Goal: Use online tool/utility: Utilize a website feature to perform a specific function

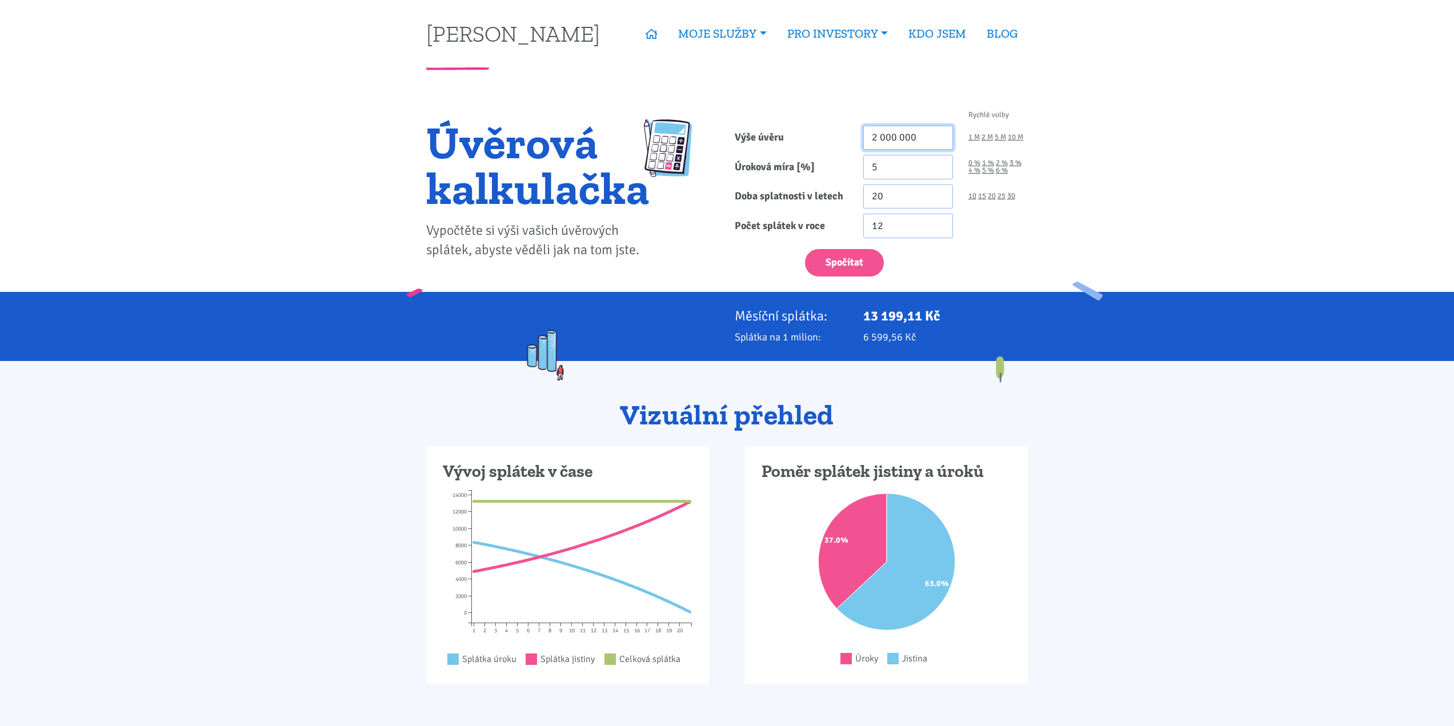
drag, startPoint x: 921, startPoint y: 137, endPoint x: 700, endPoint y: 101, distance: 224.1
type input "4 470 000"
drag, startPoint x: 882, startPoint y: 168, endPoint x: 780, endPoint y: 173, distance: 101.3
click at [791, 171] on div "Úroková míra [%] 5 0 % 1 % 2 % 3 % 4 % 5 % 6 %" at bounding box center [881, 167] width 309 height 25
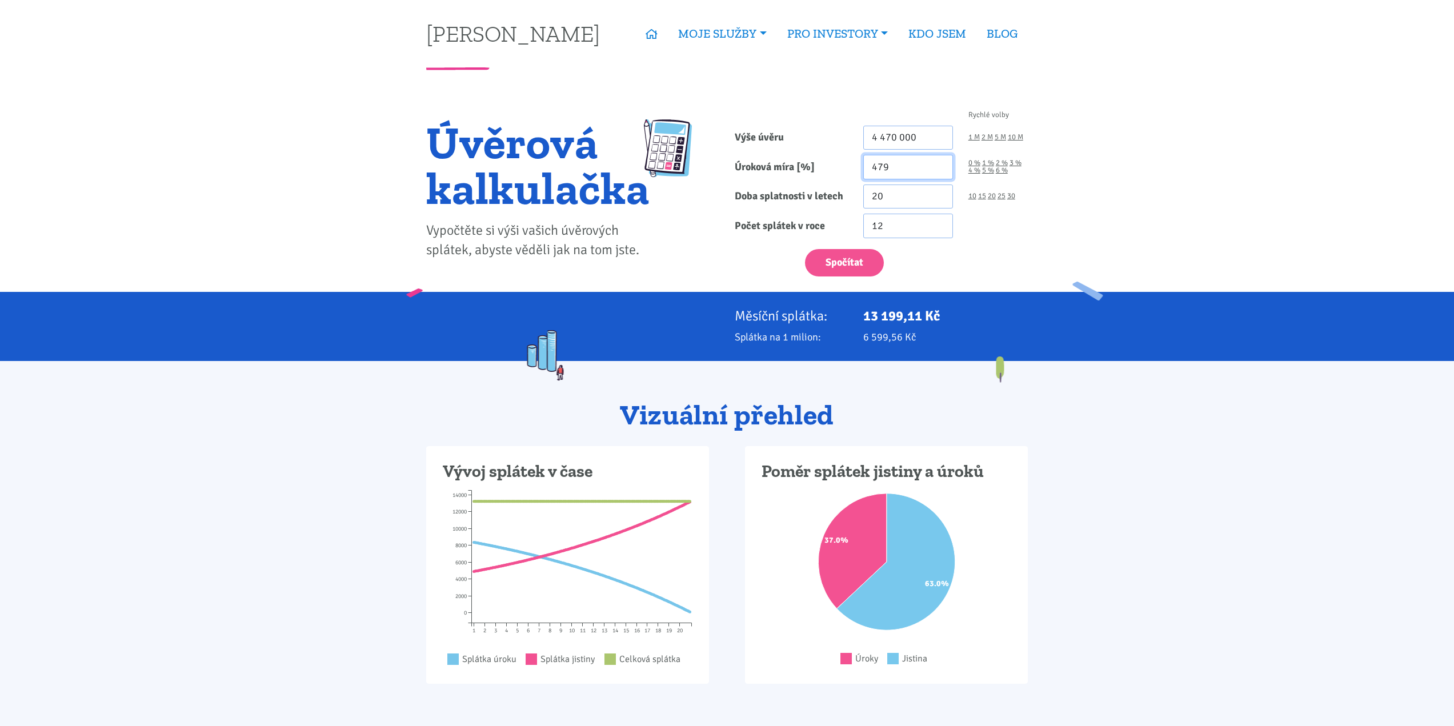
click at [878, 163] on input "479" at bounding box center [908, 167] width 90 height 25
type input "4.79"
click at [1012, 197] on link "30" at bounding box center [1011, 196] width 8 height 7
type input "30"
click at [866, 257] on button "Spočítat" at bounding box center [844, 263] width 79 height 28
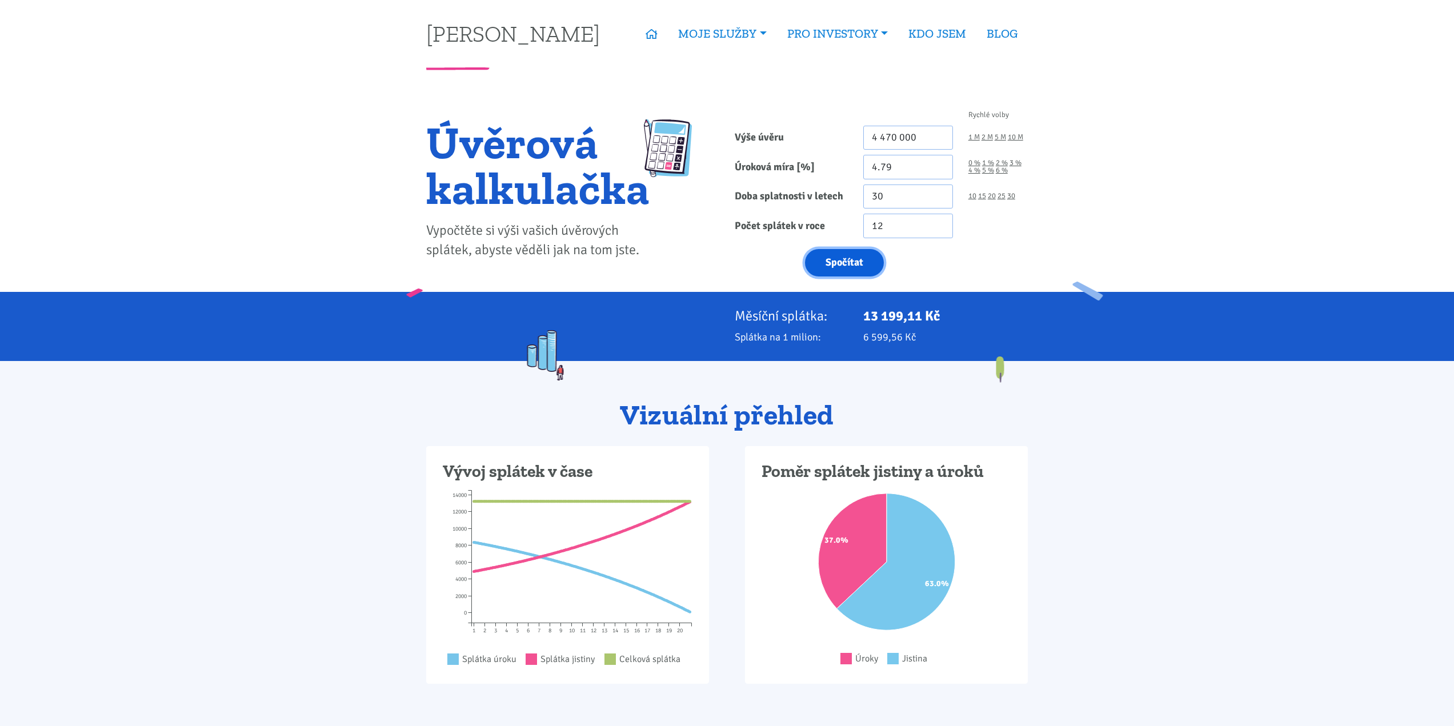
type input "4470000"
